Goal: Find specific page/section: Find specific page/section

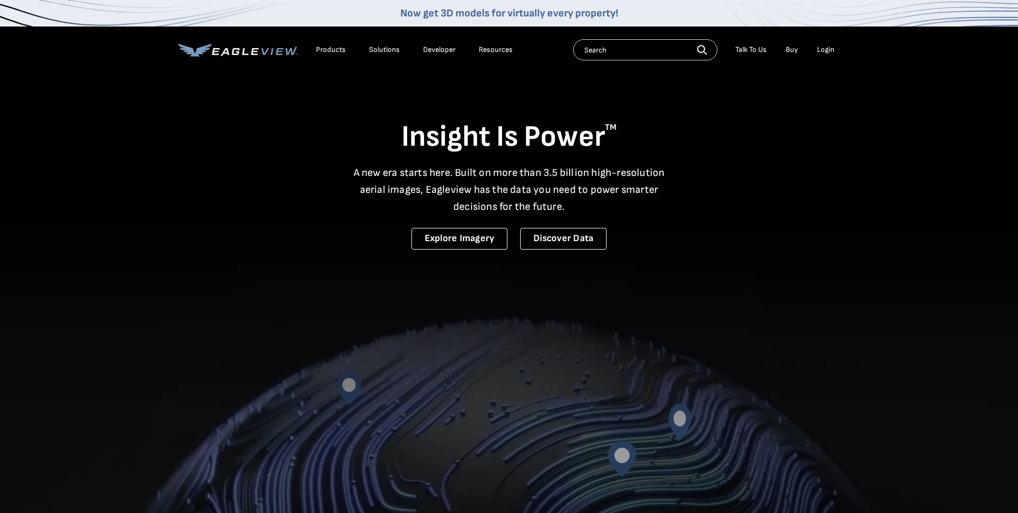
click at [392, 50] on div "Solutions" at bounding box center [384, 50] width 31 height 10
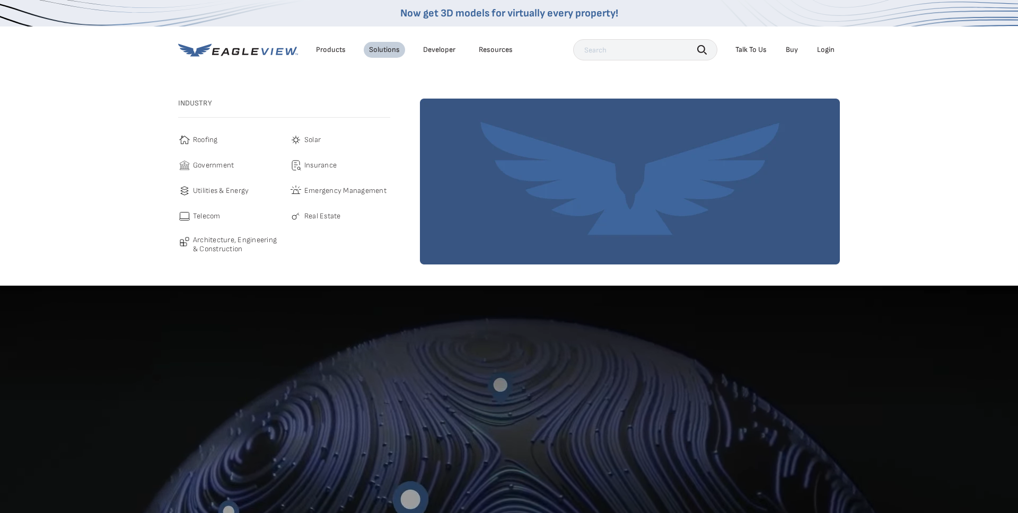
click at [331, 51] on div "Products" at bounding box center [331, 50] width 30 height 10
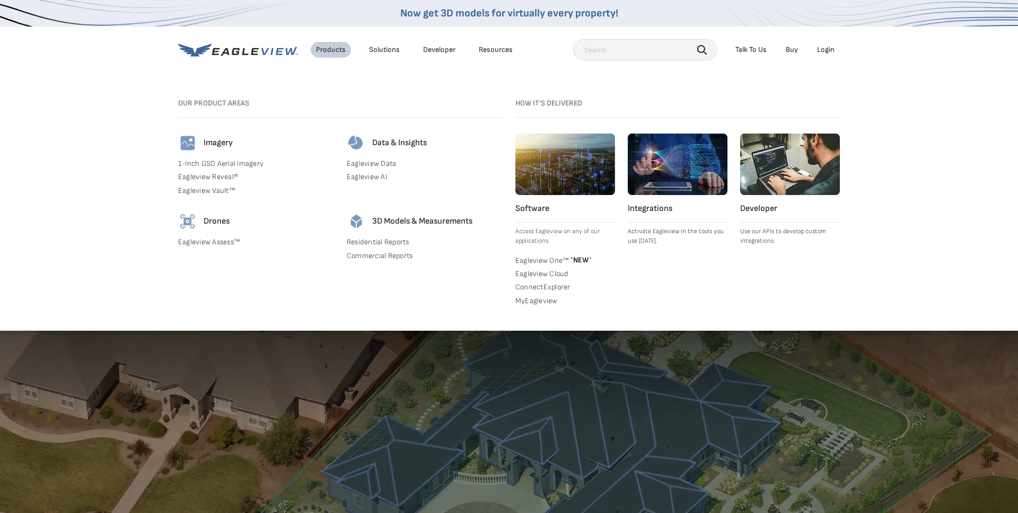
click at [549, 257] on link "Eagleview One™ * NEW *" at bounding box center [565, 259] width 100 height 11
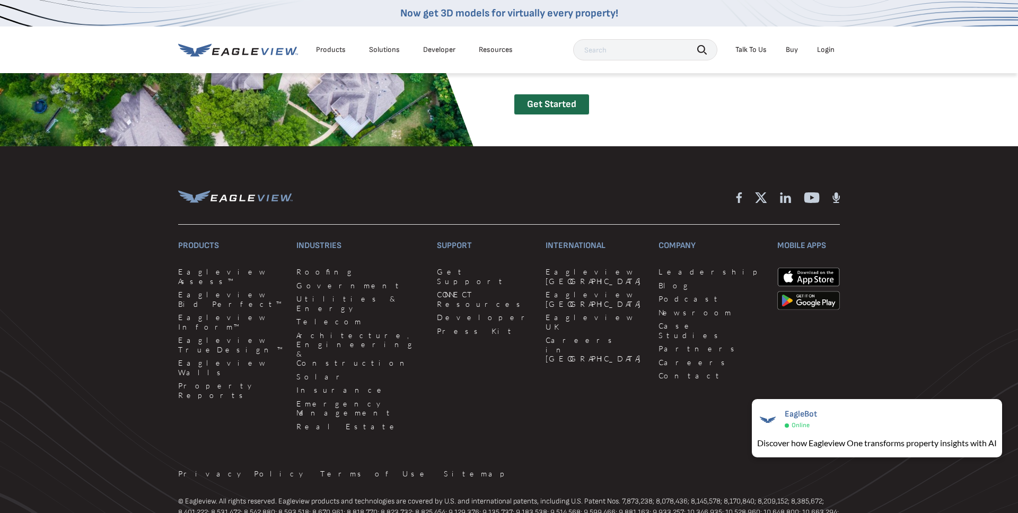
scroll to position [2435, 0]
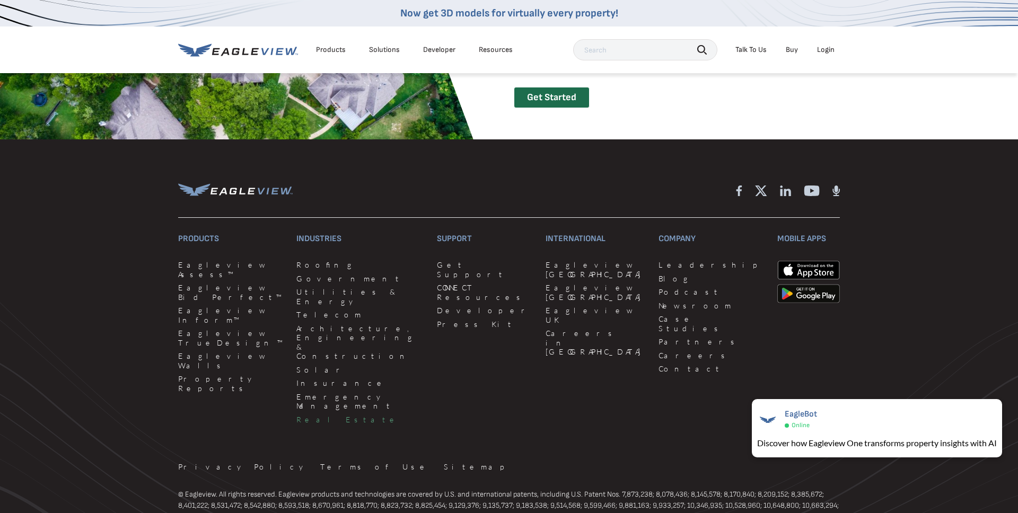
click at [314, 415] on link "Real Estate" at bounding box center [360, 420] width 128 height 10
